Goal: Find specific page/section: Find specific page/section

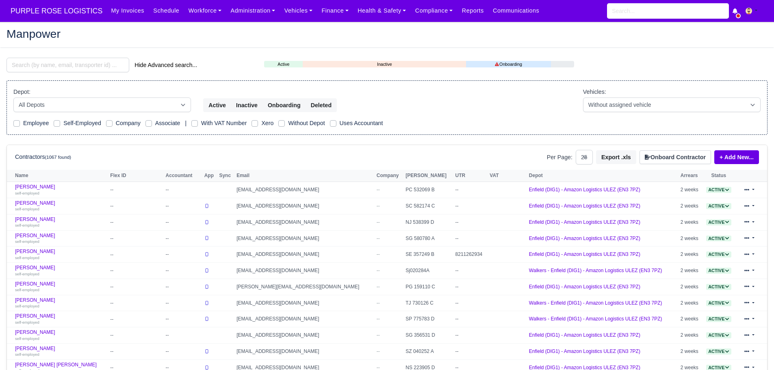
select select "25"
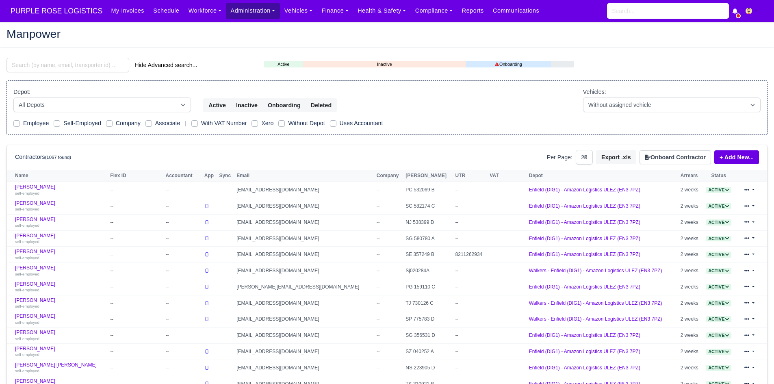
click at [254, 16] on link "Administration" at bounding box center [253, 11] width 54 height 16
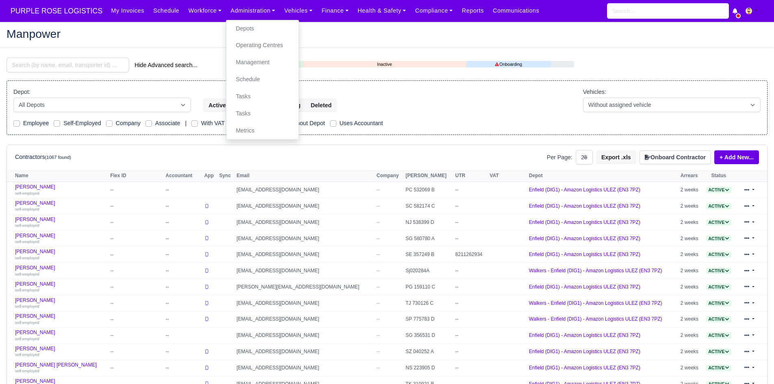
click at [334, 33] on h2 "Manpower" at bounding box center [387, 33] width 761 height 11
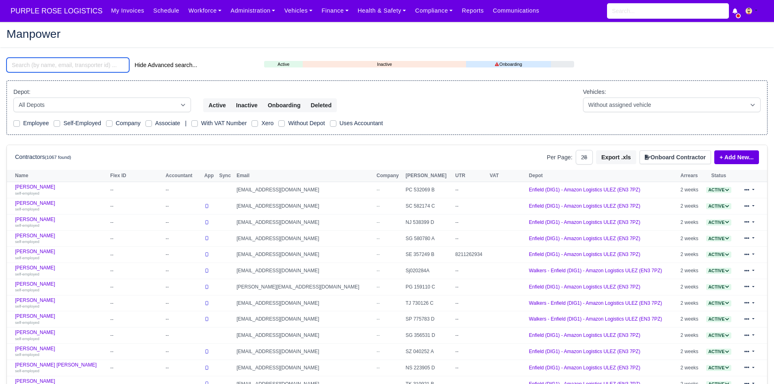
click at [108, 65] on input "search" at bounding box center [68, 65] width 123 height 15
click at [83, 66] on input "search" at bounding box center [68, 65] width 123 height 15
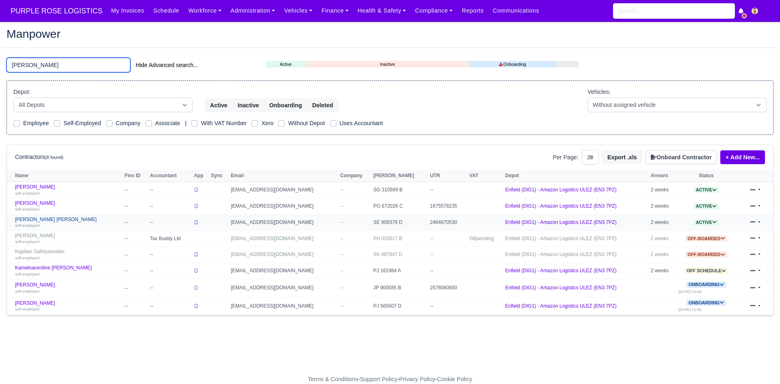
type input "mel"
click at [52, 219] on link "Melvin Otshudi Manya self-employed" at bounding box center [68, 223] width 106 height 12
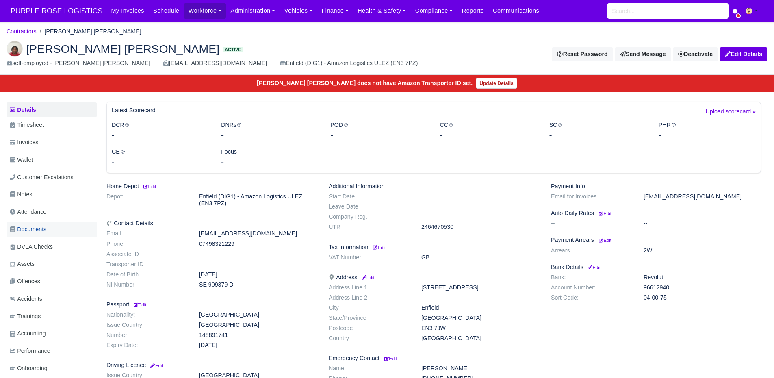
click at [46, 229] on span "Documents" at bounding box center [28, 229] width 37 height 9
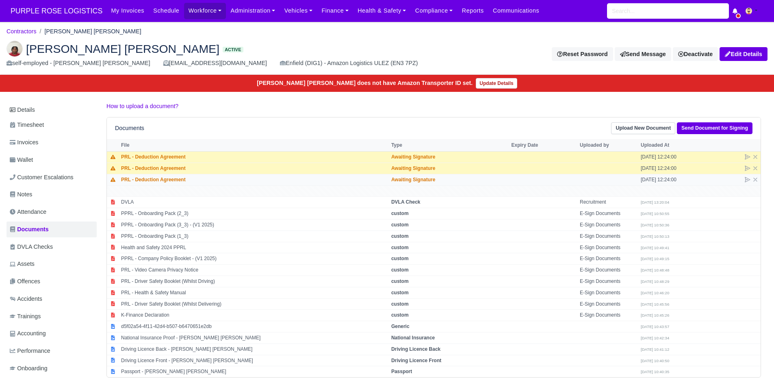
click at [187, 179] on td "PRL - Deduction Agreement" at bounding box center [254, 179] width 270 height 11
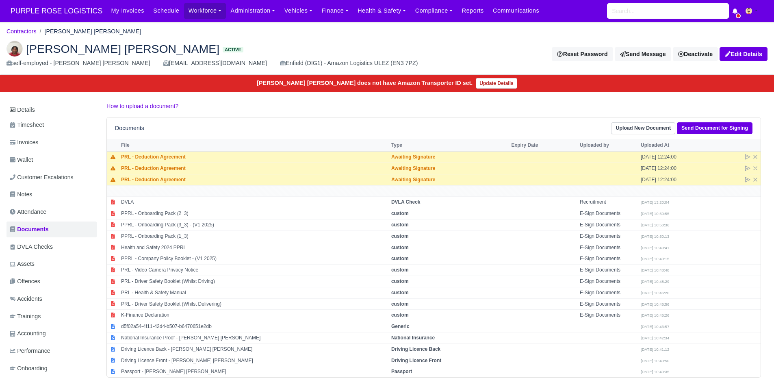
click at [467, 126] on div "Documents Upload New Document Send Document for Signing" at bounding box center [434, 128] width 638 height 12
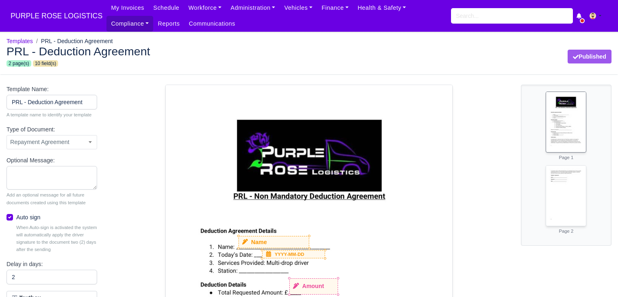
select select "repayment-agreement"
